Goal: Information Seeking & Learning: Learn about a topic

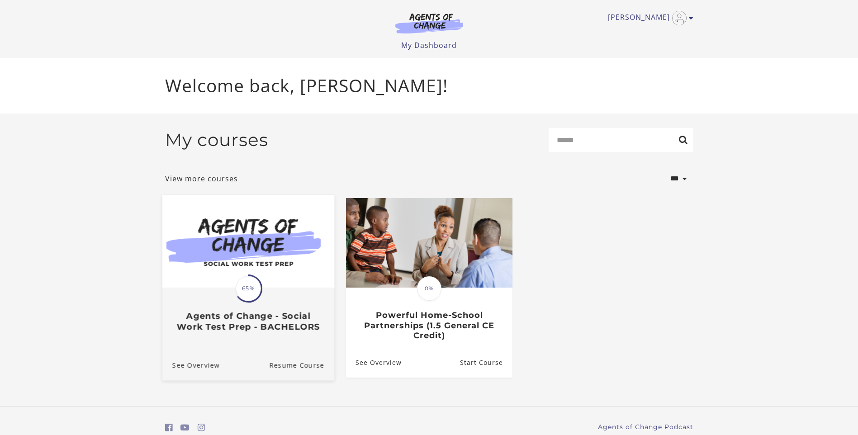
click at [266, 247] on img at bounding box center [248, 241] width 172 height 93
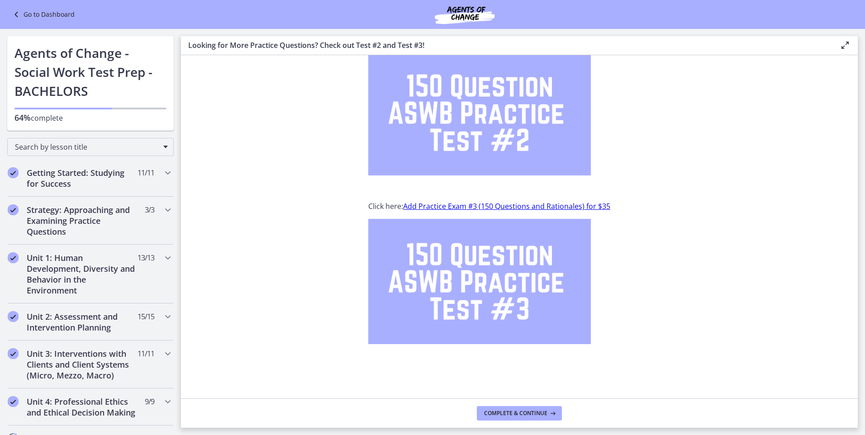
scroll to position [74, 0]
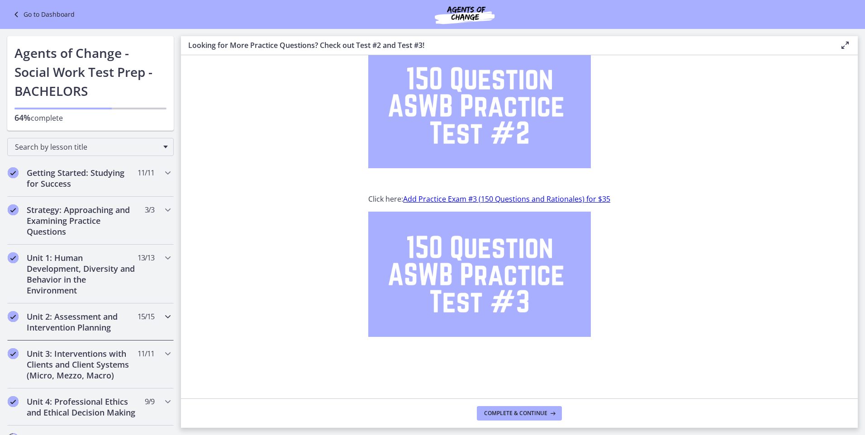
click at [162, 315] on icon "Chapters" at bounding box center [167, 316] width 11 height 11
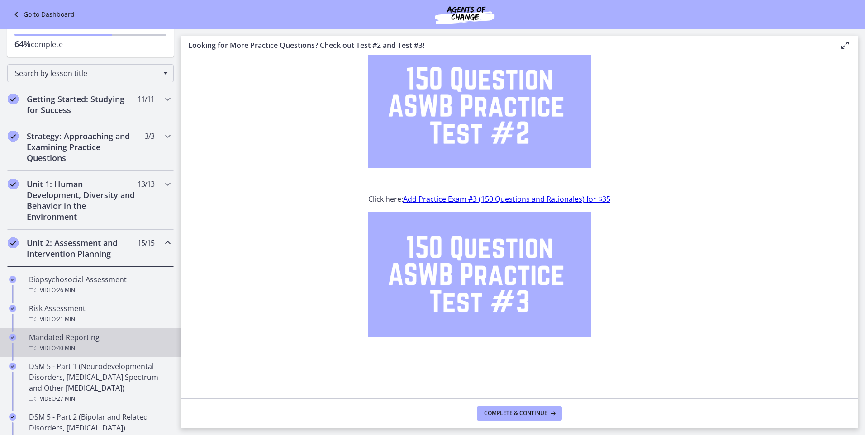
scroll to position [91, 0]
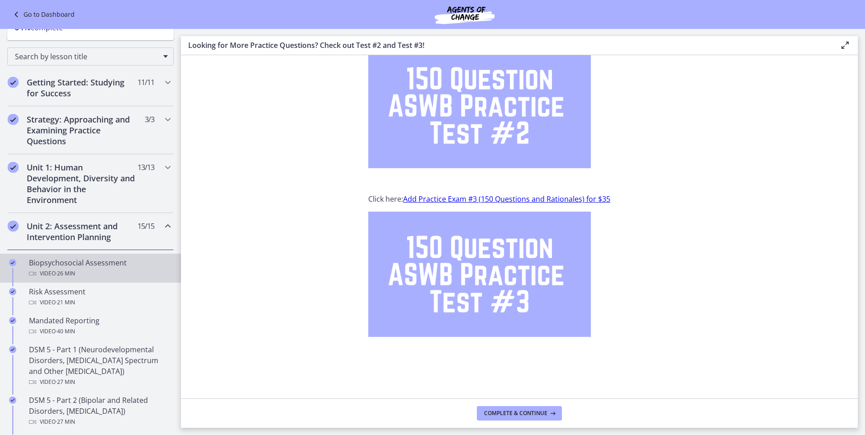
click at [76, 266] on div "Biopsychosocial Assessment Video · 26 min" at bounding box center [99, 268] width 141 height 22
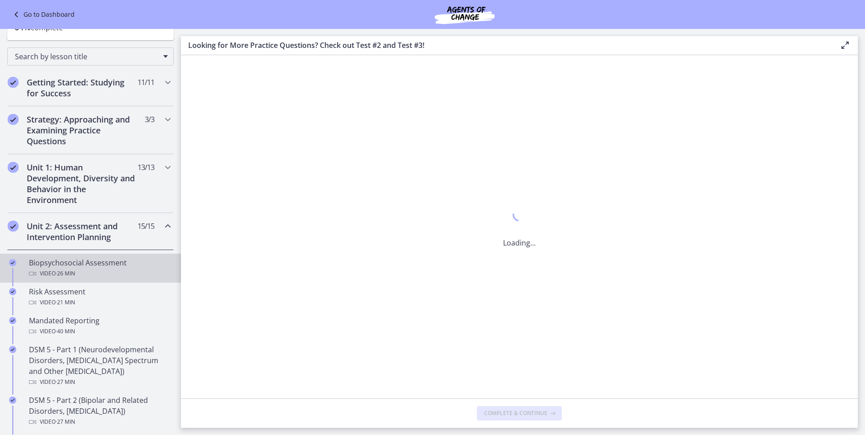
scroll to position [0, 0]
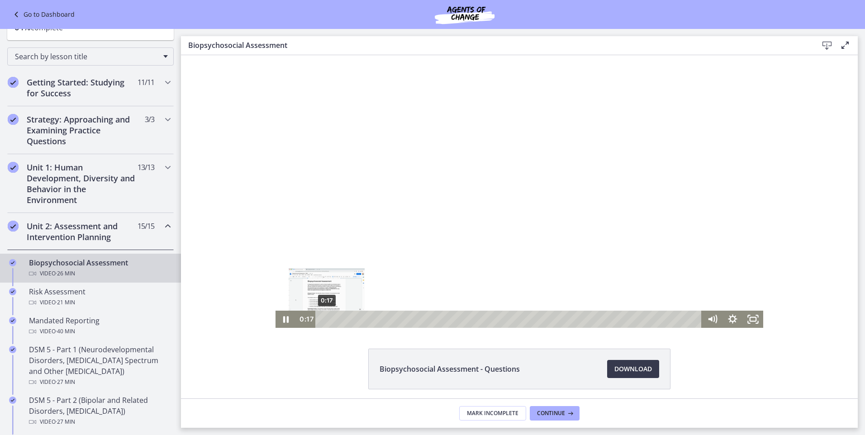
click at [324, 320] on div "0:17" at bounding box center [510, 319] width 374 height 17
click at [748, 319] on icon "Fullscreen" at bounding box center [753, 319] width 24 height 21
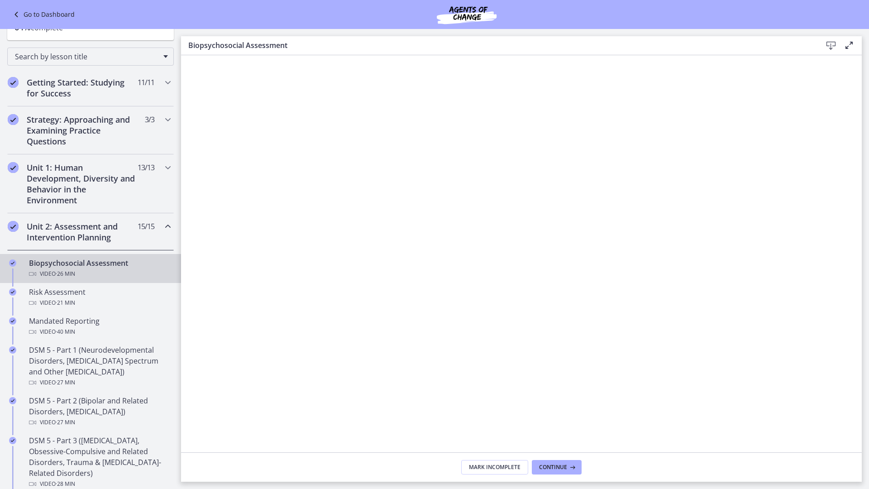
click at [759, 305] on div at bounding box center [521, 298] width 681 height 486
click at [746, 291] on div at bounding box center [521, 298] width 681 height 486
click at [715, 260] on div at bounding box center [521, 298] width 681 height 486
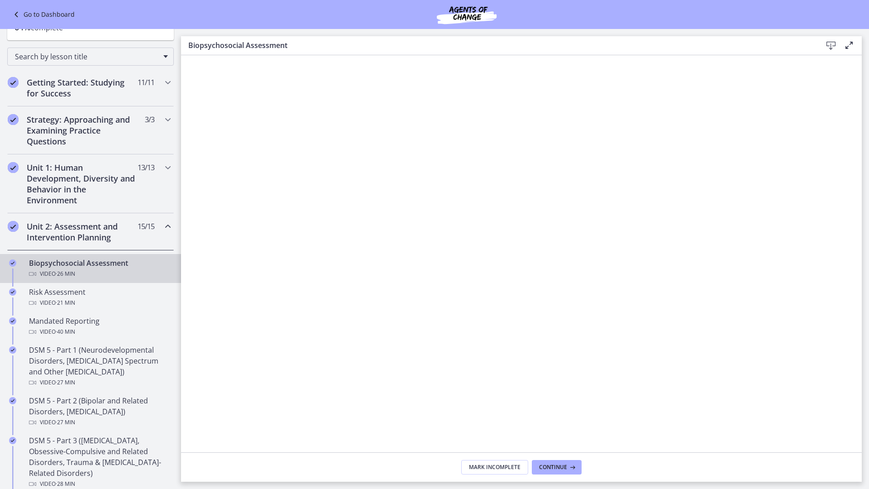
click at [589, 285] on div at bounding box center [521, 298] width 681 height 486
click at [666, 354] on div at bounding box center [521, 298] width 681 height 486
click at [717, 376] on div at bounding box center [521, 298] width 681 height 486
click at [725, 339] on div at bounding box center [521, 298] width 681 height 486
click at [601, 355] on div at bounding box center [521, 298] width 681 height 486
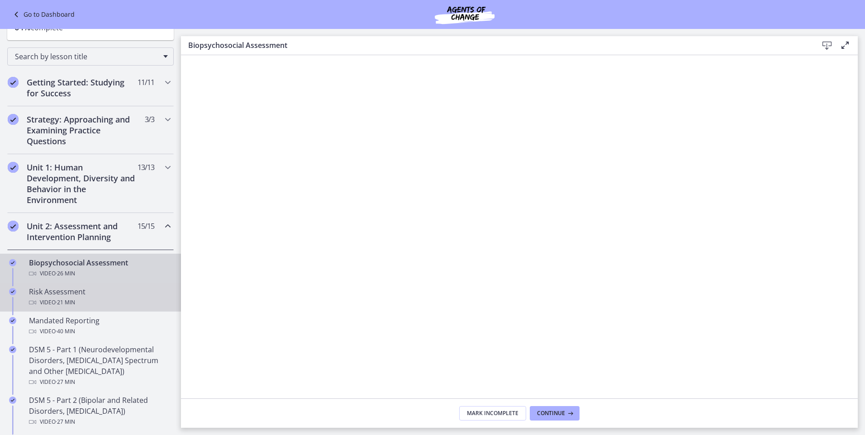
click at [68, 294] on div "Risk Assessment Video · 21 min" at bounding box center [99, 297] width 141 height 22
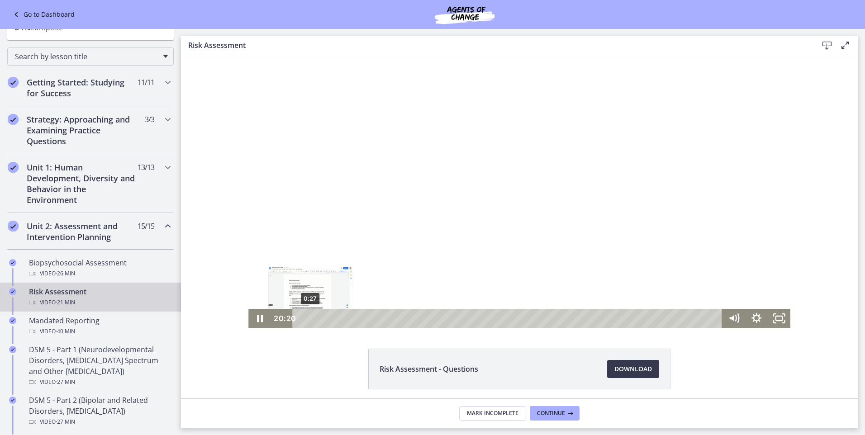
click at [306, 320] on div "0:27" at bounding box center [509, 318] width 416 height 19
click at [774, 318] on icon "Fullscreen" at bounding box center [779, 318] width 27 height 23
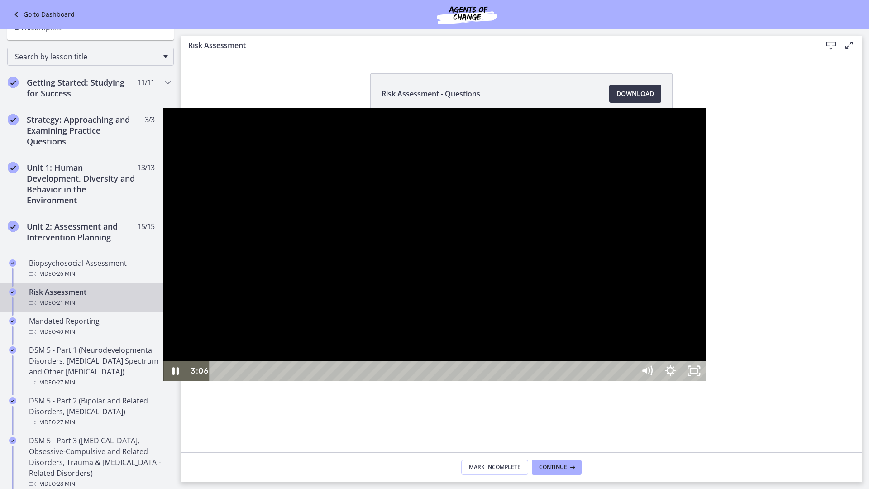
drag, startPoint x: 471, startPoint y: 162, endPoint x: 462, endPoint y: 163, distance: 9.1
click at [465, 163] on div at bounding box center [434, 244] width 543 height 273
click at [399, 209] on div at bounding box center [434, 244] width 543 height 273
click at [638, 217] on div at bounding box center [434, 244] width 543 height 273
click at [639, 215] on div at bounding box center [434, 244] width 543 height 273
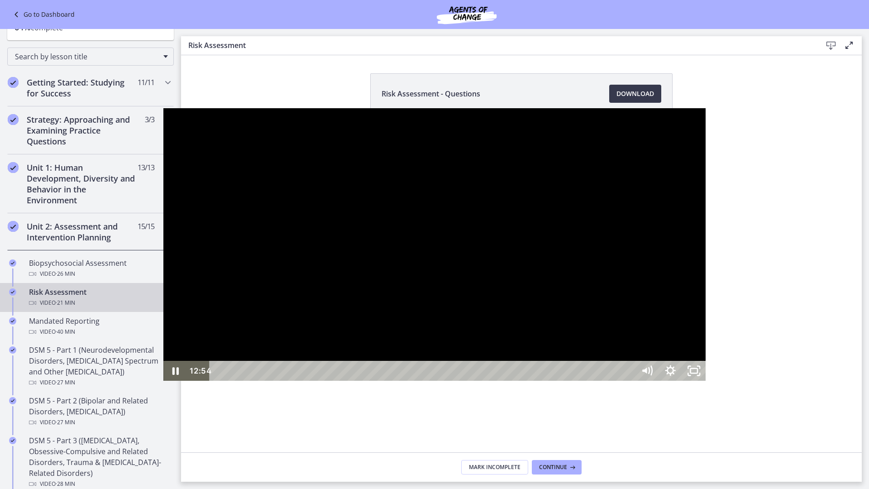
click at [648, 214] on div at bounding box center [434, 244] width 543 height 273
click at [540, 243] on div at bounding box center [434, 244] width 543 height 273
click at [454, 268] on div at bounding box center [434, 244] width 543 height 273
drag, startPoint x: 475, startPoint y: 318, endPoint x: 837, endPoint y: 445, distance: 384.1
click at [475, 318] on div at bounding box center [434, 244] width 543 height 273
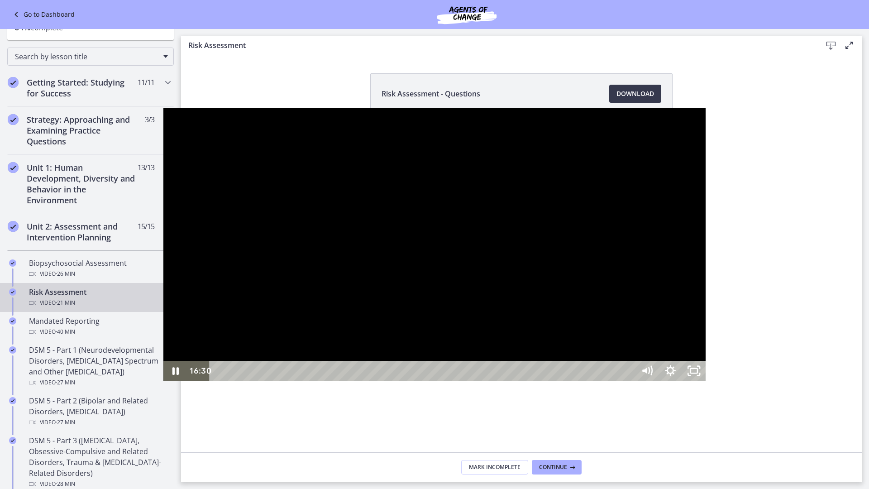
click at [601, 353] on div at bounding box center [434, 244] width 543 height 273
click at [705, 381] on icon "Unfullscreen" at bounding box center [694, 371] width 24 height 20
